Goal: Obtain resource: Download file/media

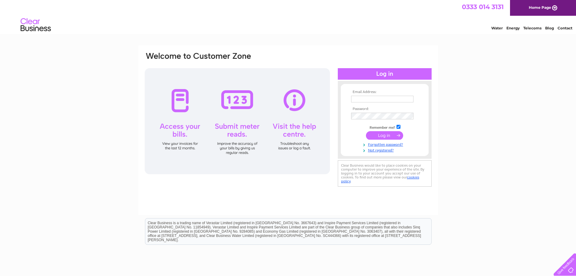
type input "accounts@borvelodge.com"
click at [386, 138] on input "submit" at bounding box center [384, 135] width 37 height 8
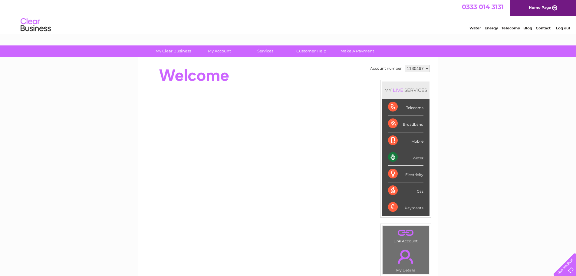
click at [393, 157] on div "Water" at bounding box center [405, 157] width 35 height 17
click at [392, 157] on div "Water" at bounding box center [405, 157] width 35 height 17
click at [421, 160] on div "Water" at bounding box center [405, 157] width 35 height 17
click at [347, 51] on link "Make A Payment" at bounding box center [357, 50] width 50 height 11
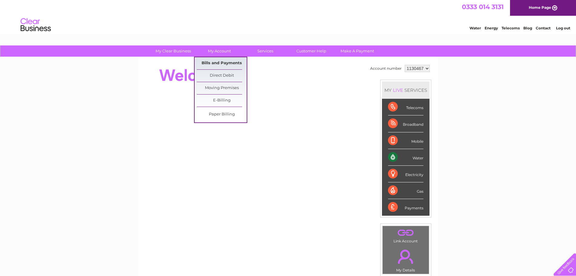
click at [209, 61] on link "Bills and Payments" at bounding box center [222, 63] width 50 height 12
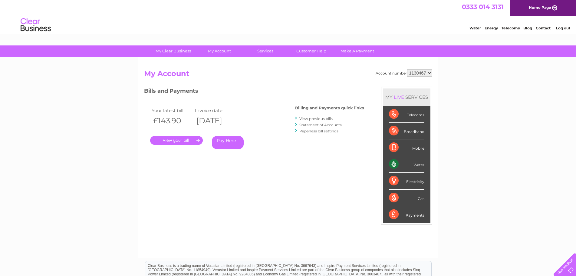
click at [183, 142] on link "." at bounding box center [176, 140] width 53 height 9
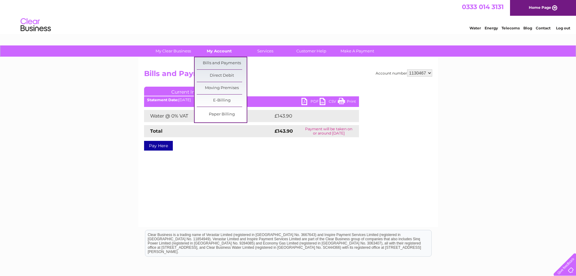
click at [219, 51] on link "My Account" at bounding box center [219, 50] width 50 height 11
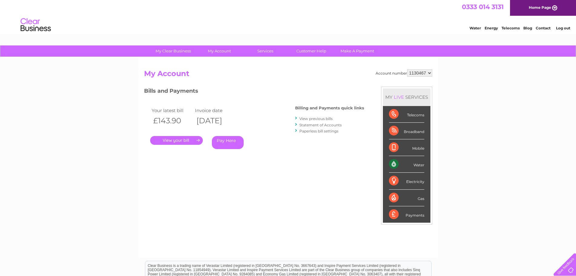
click at [183, 141] on link "." at bounding box center [176, 140] width 53 height 9
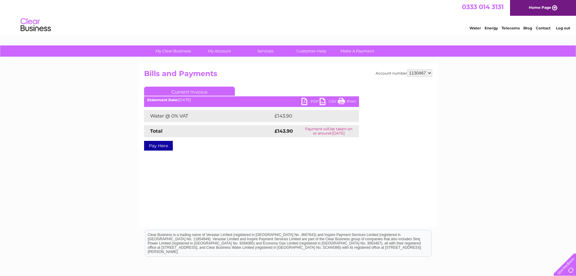
click at [312, 101] on link "PDF" at bounding box center [311, 102] width 18 height 9
